Goal: Task Accomplishment & Management: Complete application form

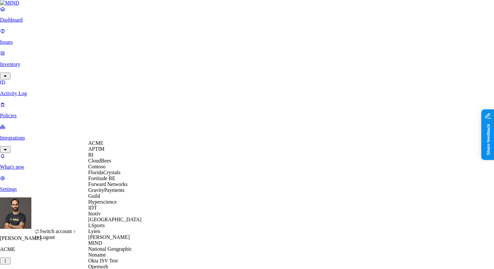
scroll to position [239, 0]
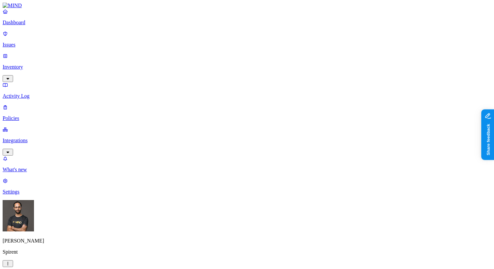
click at [55, 64] on p "Inventory" at bounding box center [247, 67] width 489 height 6
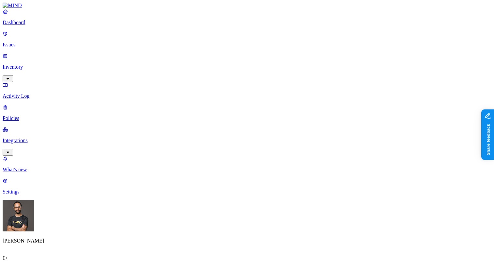
click at [37, 115] on p "Policies" at bounding box center [247, 118] width 489 height 6
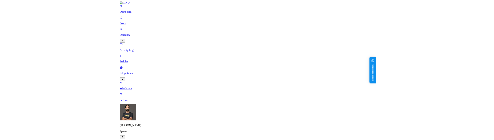
scroll to position [134, 0]
